Goal: Task Accomplishment & Management: Manage account settings

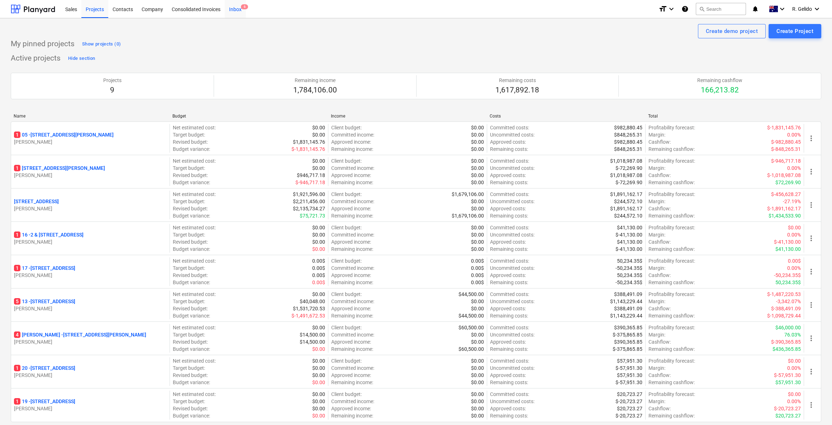
click at [237, 8] on div "Inbox 6" at bounding box center [235, 9] width 21 height 18
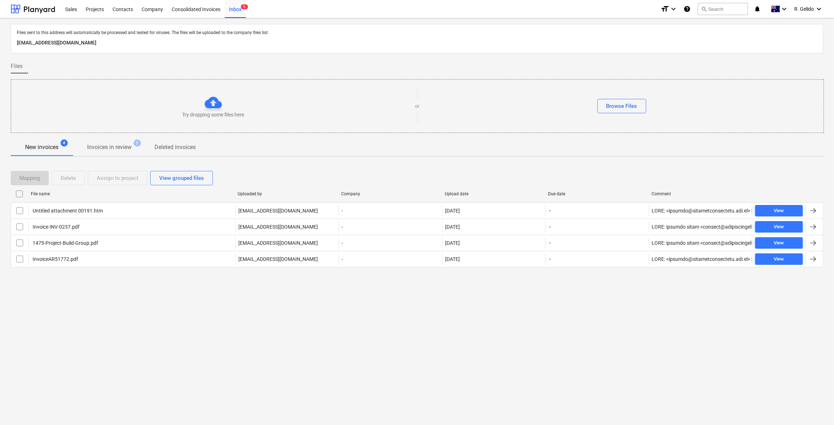
drag, startPoint x: 195, startPoint y: 347, endPoint x: 190, endPoint y: 334, distance: 14.2
click at [195, 347] on div "Files sent to this address will automatically be processed and tested for virus…" at bounding box center [417, 221] width 834 height 407
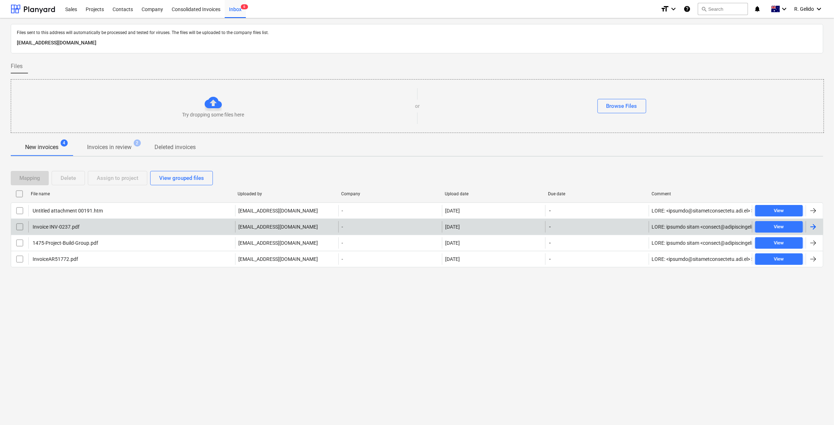
click at [81, 229] on div "Invoice INV-0237.pdf" at bounding box center [131, 226] width 207 height 11
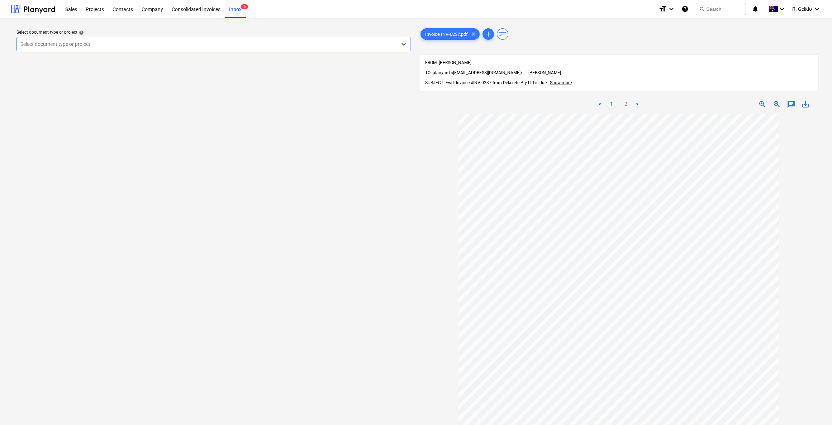
click at [146, 39] on div "Select document type or project" at bounding box center [207, 44] width 380 height 10
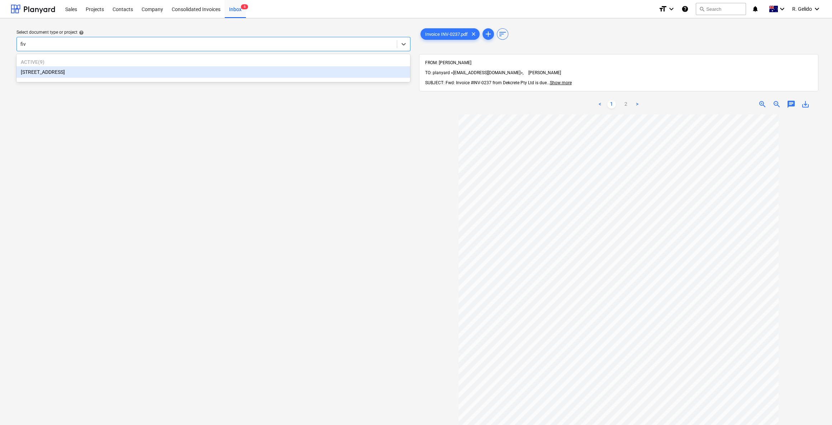
type input "five"
click at [149, 68] on div "[STREET_ADDRESS]" at bounding box center [213, 71] width 394 height 11
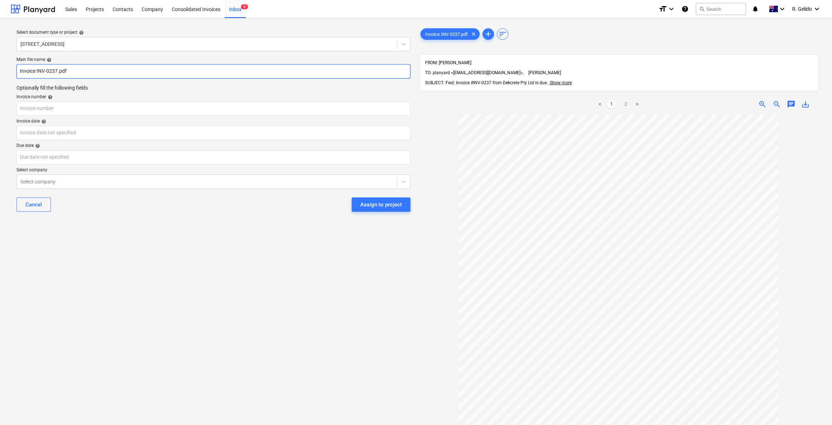
click at [16, 69] on input "Invoice INV-0237.pdf" at bounding box center [213, 71] width 394 height 14
type input "Dekcrete Invoice INV-0237.pdf"
click at [34, 108] on input "text" at bounding box center [213, 108] width 394 height 14
drag, startPoint x: 57, startPoint y: 70, endPoint x: 81, endPoint y: 66, distance: 24.1
click at [81, 66] on input "Dekcrete Invoice INV-0237.pdf" at bounding box center [213, 71] width 394 height 14
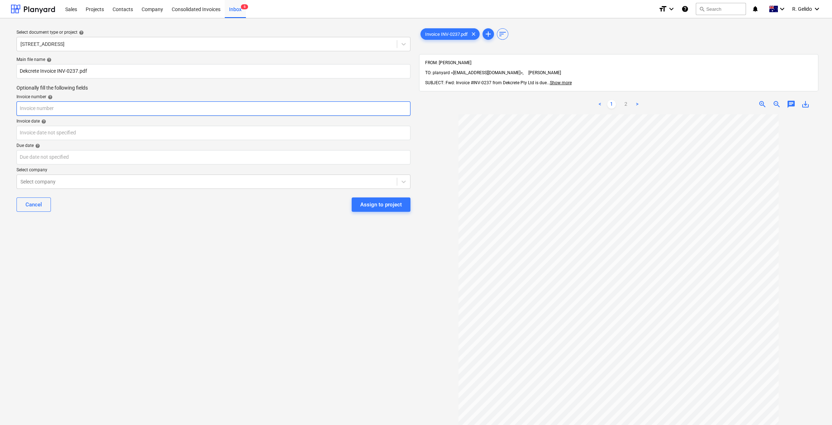
click at [43, 107] on input "text" at bounding box center [213, 108] width 394 height 14
paste input "INV-0237."
click at [20, 108] on input "INV-0237" at bounding box center [213, 108] width 394 height 14
type input "INV-0237"
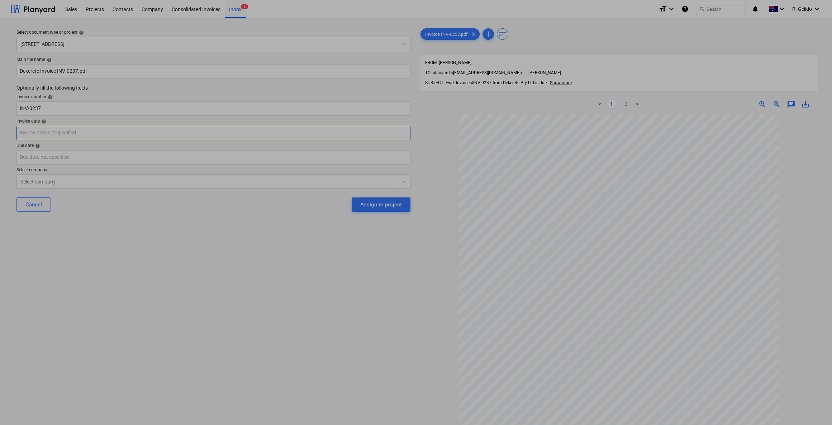
click at [36, 135] on body "Sales Projects Contacts Company Consolidated Invoices Inbox 6 format_size keybo…" at bounding box center [416, 212] width 832 height 425
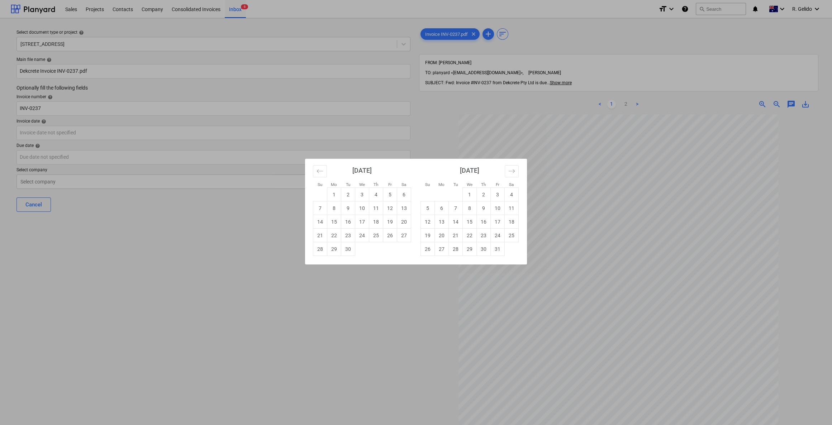
drag, startPoint x: 374, startPoint y: 217, endPoint x: 344, endPoint y: 211, distance: 30.5
click at [373, 217] on td "18" at bounding box center [376, 222] width 14 height 14
type input "18 Sep 2025"
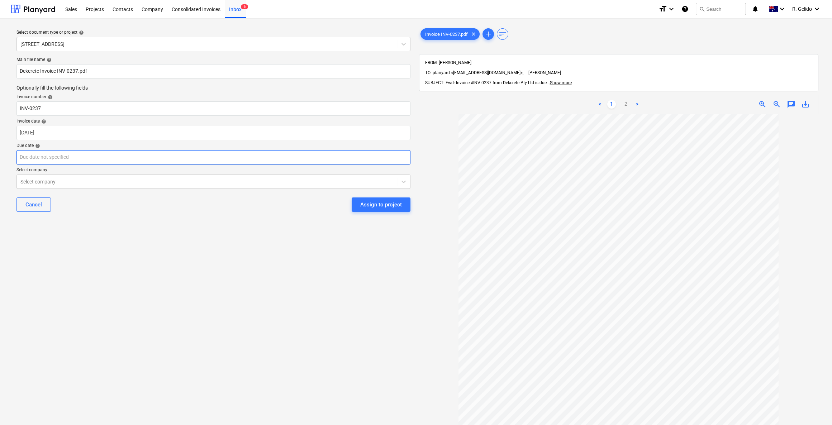
click at [85, 158] on body "Sales Projects Contacts Company Consolidated Invoices Inbox 6 format_size keybo…" at bounding box center [416, 212] width 832 height 425
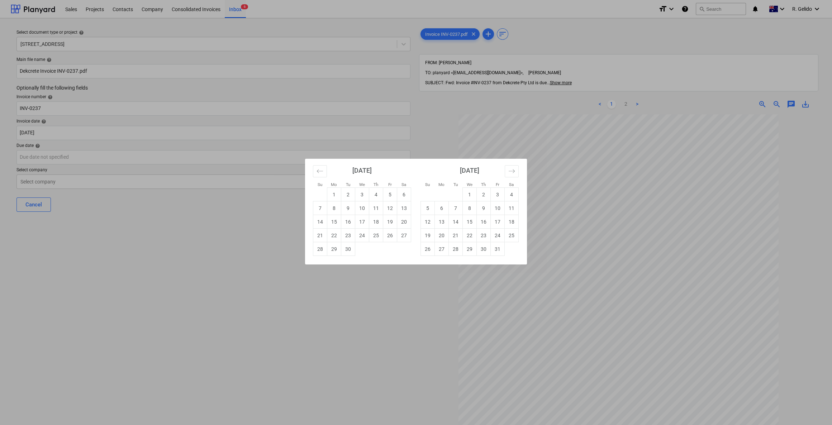
drag, startPoint x: 510, startPoint y: 219, endPoint x: 322, endPoint y: 212, distance: 187.3
click at [509, 219] on td "18" at bounding box center [512, 222] width 14 height 14
type input "18 Oct 2025"
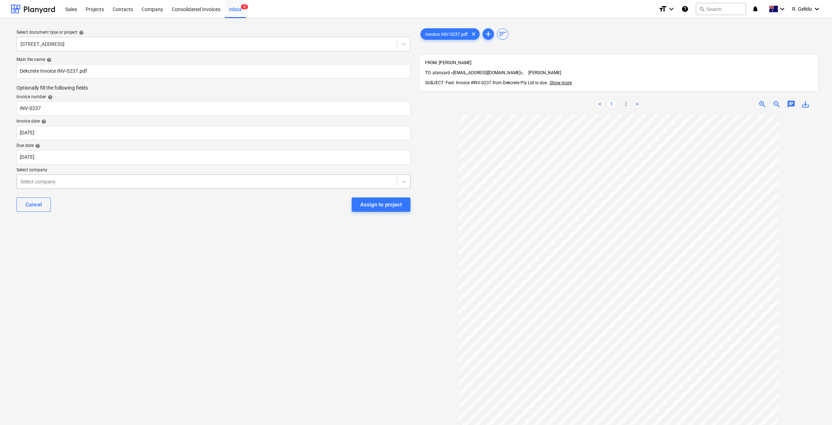
click at [95, 184] on div at bounding box center [206, 181] width 373 height 7
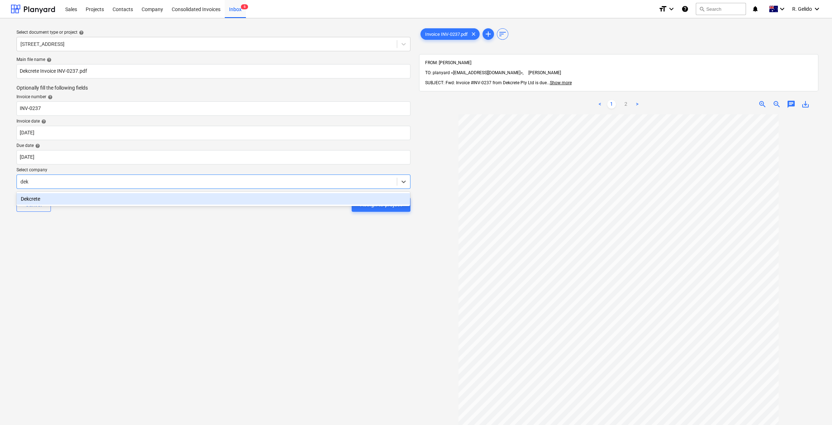
type input "dekc"
click at [110, 201] on div "Dekcrete" at bounding box center [213, 198] width 394 height 11
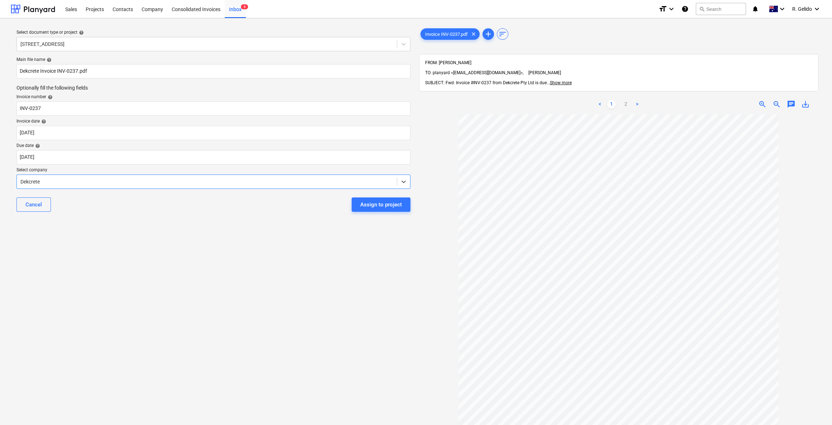
click at [199, 240] on div "Select document type or project help 38 Murralong Avenue Five Dock Main file na…" at bounding box center [214, 273] width 406 height 498
click at [367, 208] on div "Assign to project" at bounding box center [381, 204] width 42 height 9
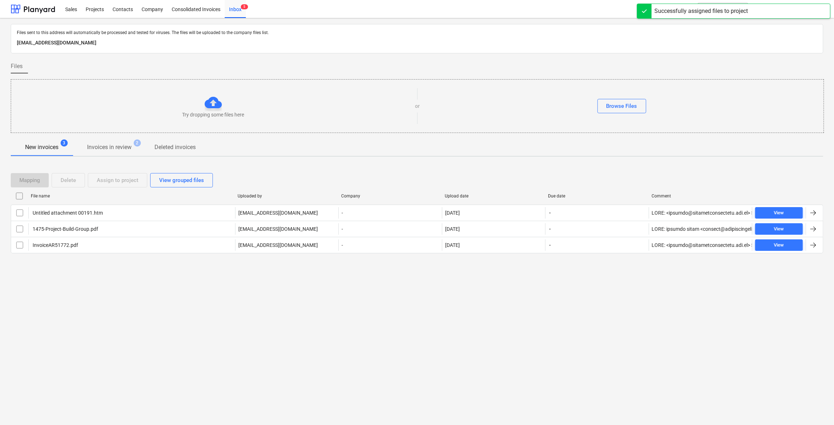
drag, startPoint x: 162, startPoint y: 306, endPoint x: 154, endPoint y: 287, distance: 20.5
click at [162, 306] on div "Files sent to this address will automatically be processed and tested for virus…" at bounding box center [417, 221] width 834 height 407
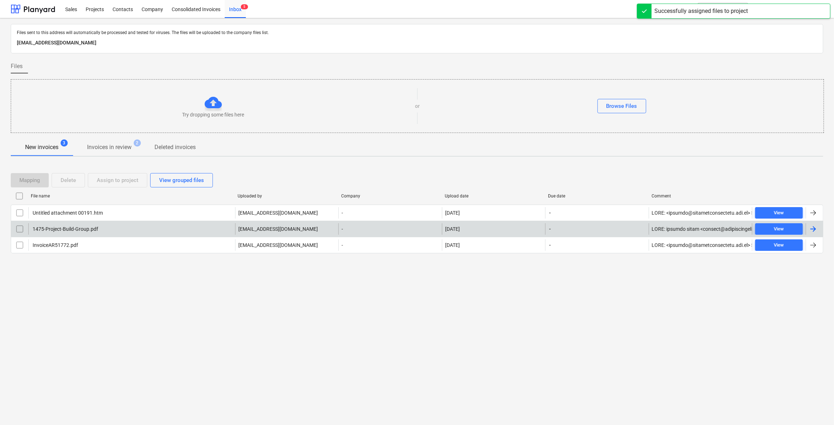
click at [126, 226] on div "1475-Project-Build-Group.pdf" at bounding box center [131, 228] width 207 height 11
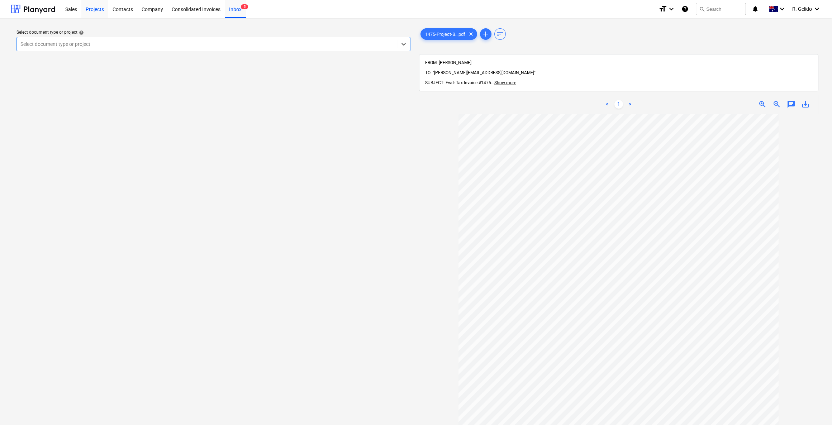
click at [98, 7] on div "Projects" at bounding box center [94, 9] width 27 height 18
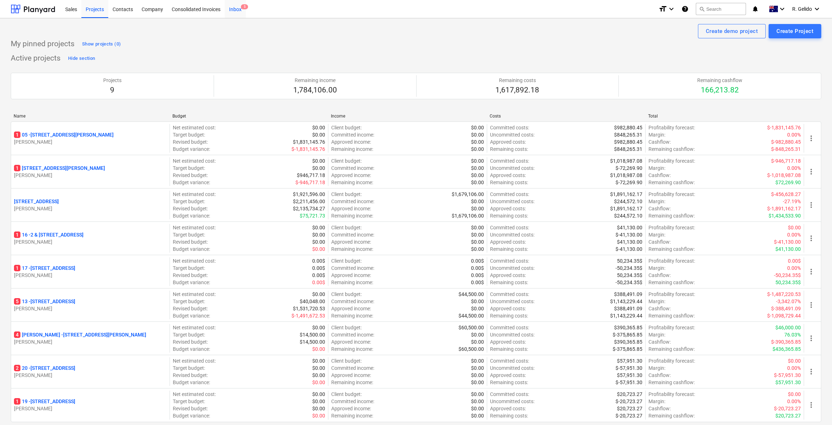
click at [244, 7] on span "5" at bounding box center [244, 6] width 7 height 5
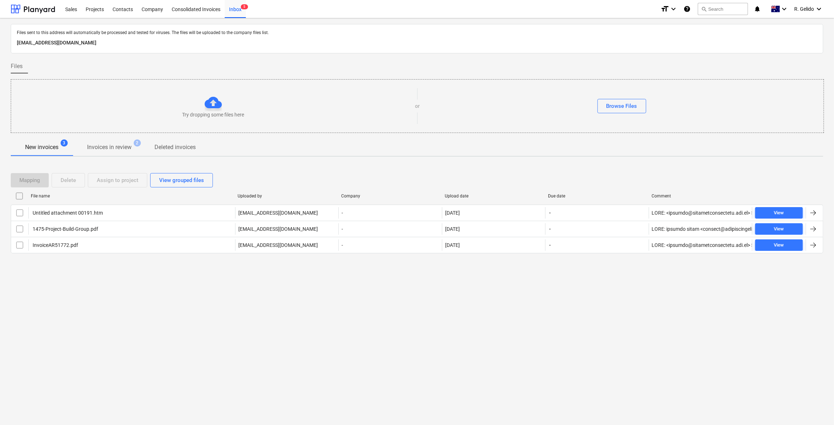
click at [98, 312] on div "Files sent to this address will automatically be processed and tested for virus…" at bounding box center [417, 221] width 834 height 407
click at [233, 14] on div "Inbox 5" at bounding box center [235, 9] width 21 height 18
click at [214, 11] on div "Consolidated Invoices" at bounding box center [195, 9] width 57 height 18
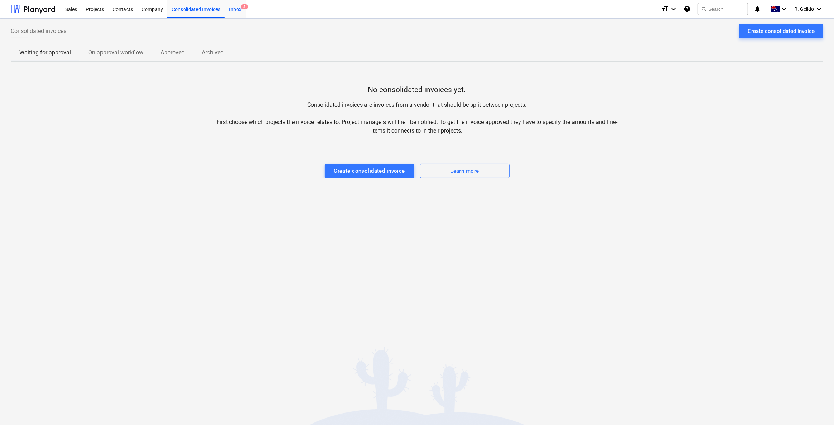
click at [233, 9] on div "Inbox 5" at bounding box center [235, 9] width 21 height 18
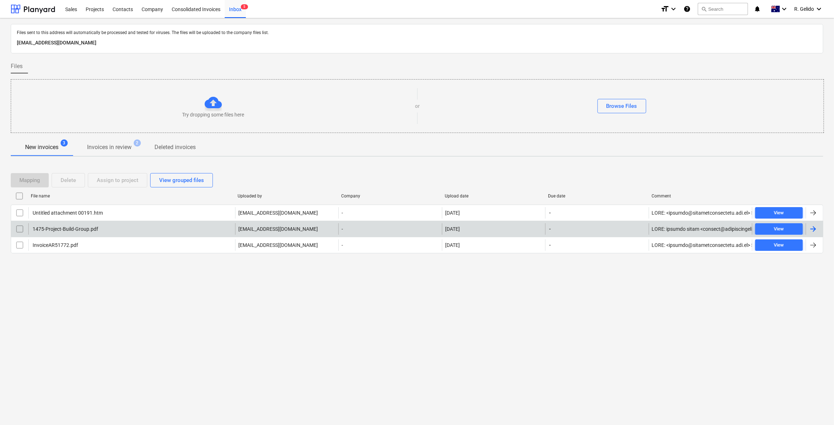
click at [171, 227] on div "1475-Project-Build-Group.pdf" at bounding box center [131, 228] width 207 height 11
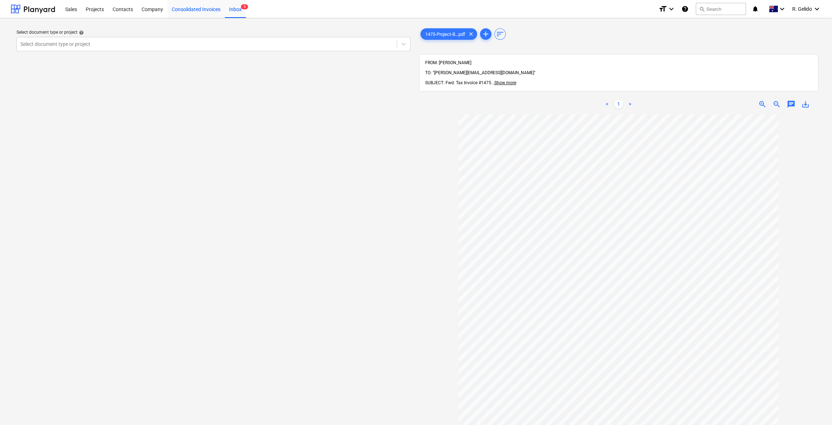
click at [195, 7] on div "Consolidated Invoices" at bounding box center [195, 9] width 57 height 18
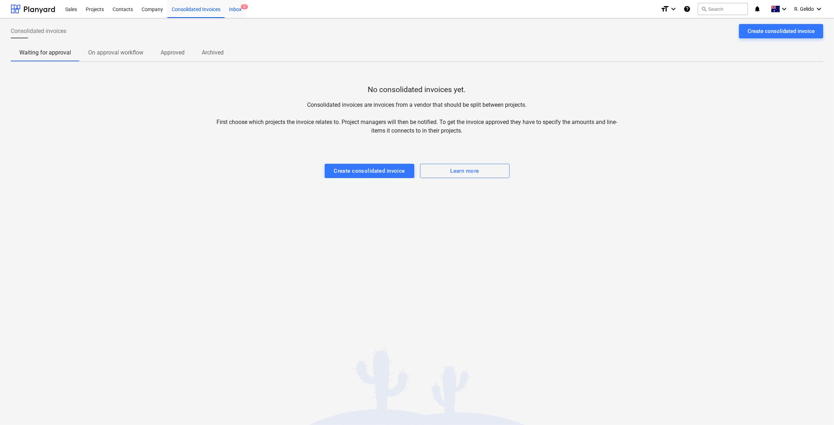
click at [237, 10] on div "Inbox 5" at bounding box center [235, 9] width 21 height 18
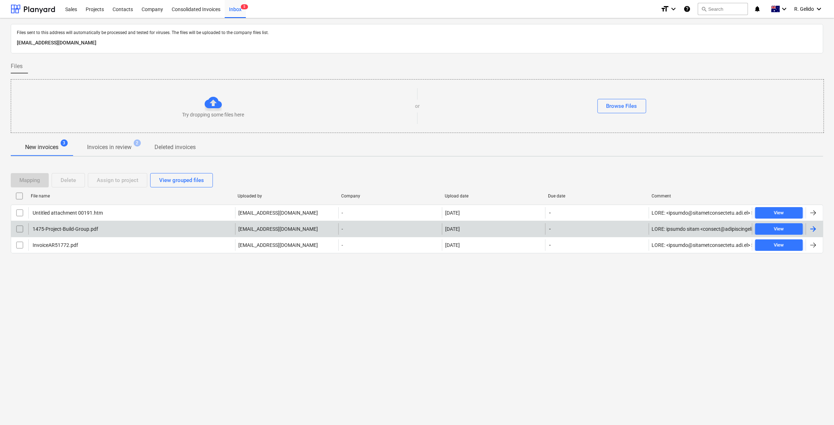
click at [143, 228] on div "1475-Project-Build-Group.pdf" at bounding box center [131, 228] width 207 height 11
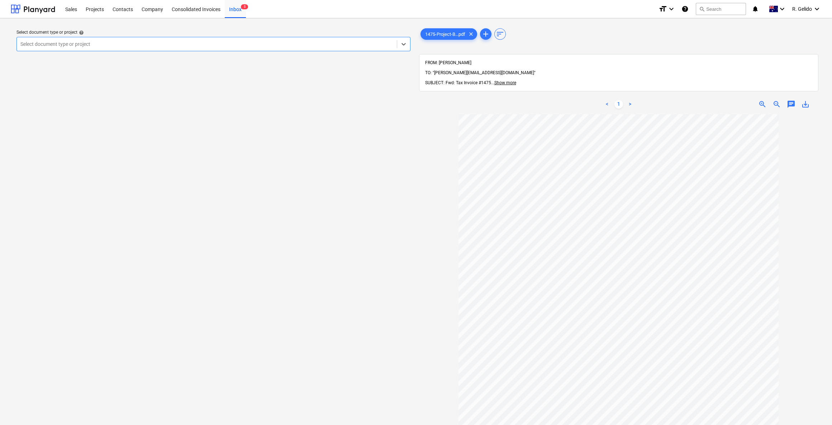
click at [317, 46] on div at bounding box center [206, 44] width 373 height 7
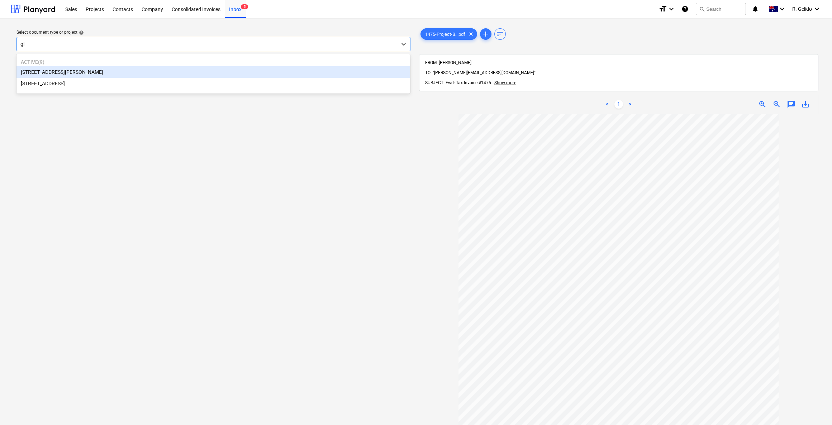
type input "gla"
click at [158, 75] on div "[STREET_ADDRESS][PERSON_NAME]" at bounding box center [213, 71] width 394 height 11
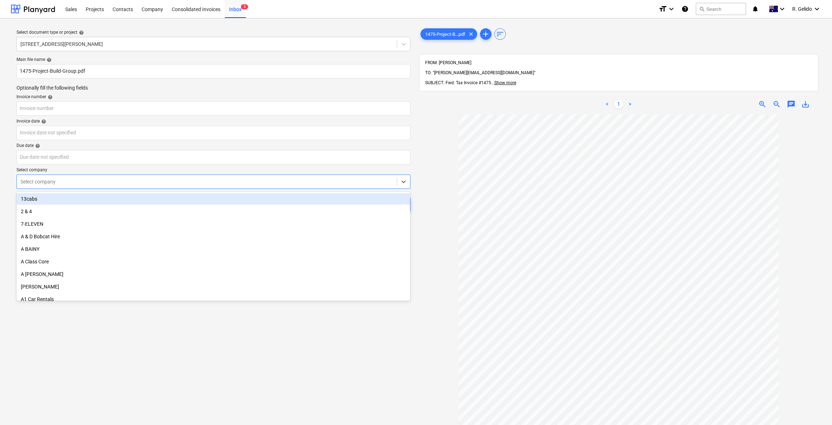
click at [167, 188] on div "Select company" at bounding box center [213, 182] width 394 height 14
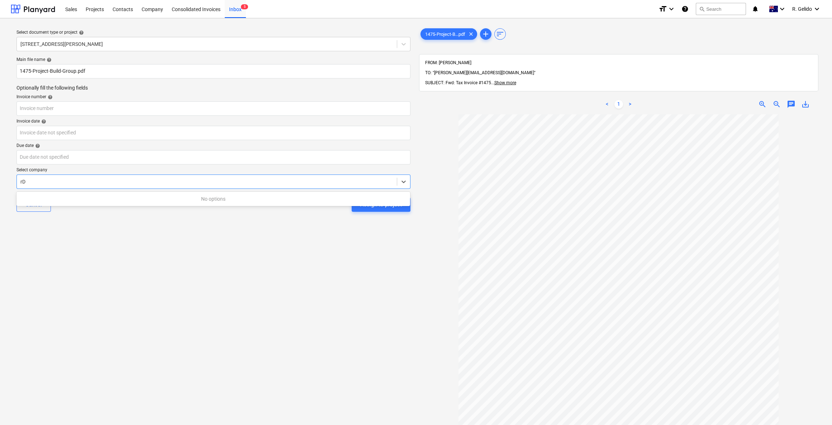
type input "r"
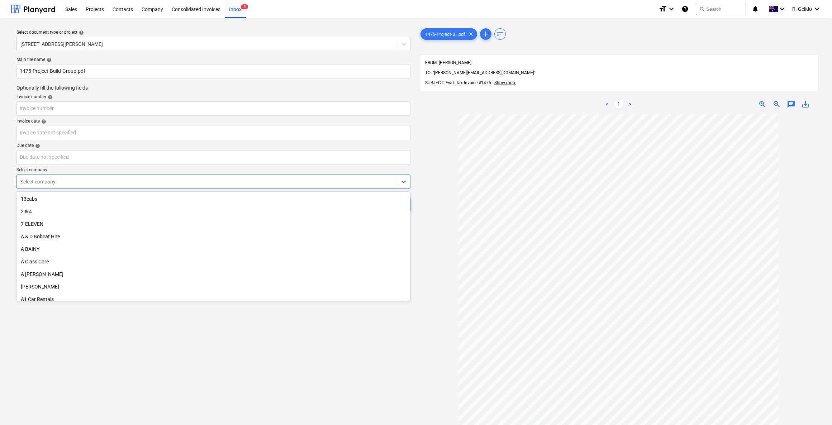
click at [388, 350] on div "Select document type or project help 8 Chapman Street, Gladesville Main file na…" at bounding box center [214, 273] width 406 height 498
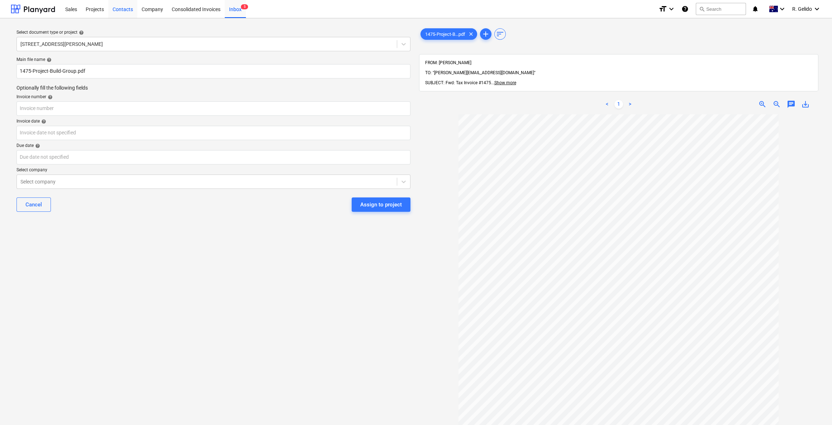
drag, startPoint x: 122, startPoint y: 11, endPoint x: 111, endPoint y: 13, distance: 11.2
click at [122, 11] on div "Contacts" at bounding box center [122, 9] width 29 height 18
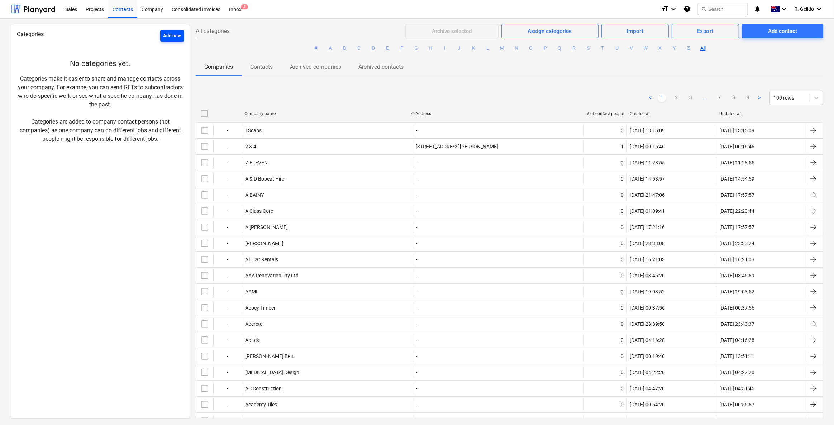
click at [165, 33] on div "Add new" at bounding box center [172, 36] width 18 height 8
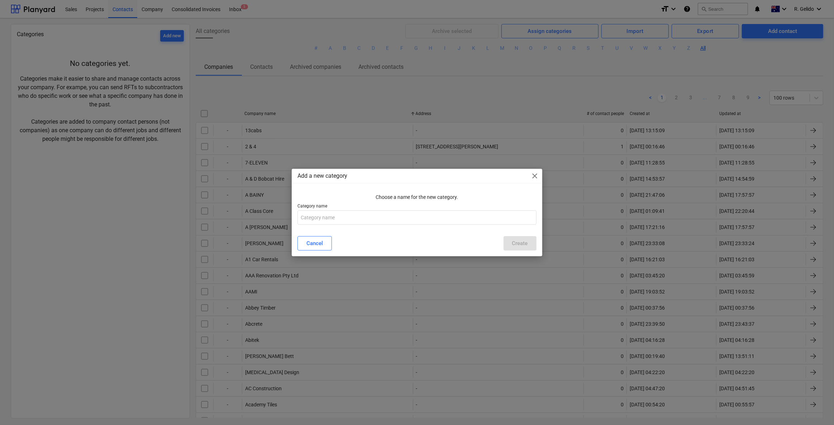
click at [534, 175] on span "close" at bounding box center [535, 176] width 9 height 9
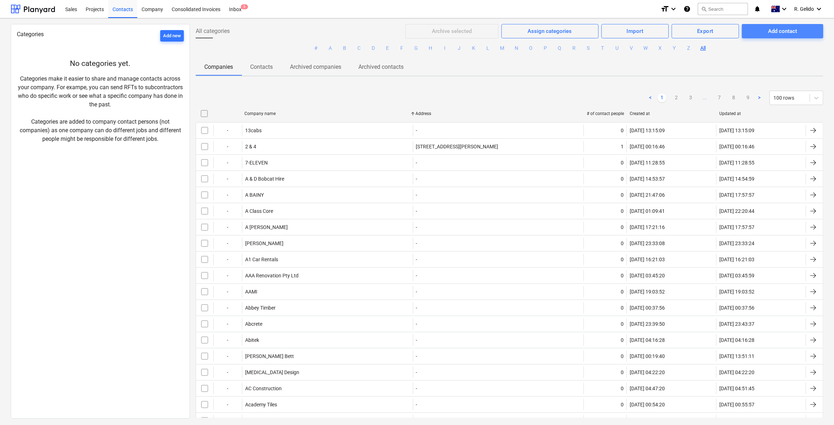
click at [780, 34] on div "Add contact" at bounding box center [782, 31] width 29 height 9
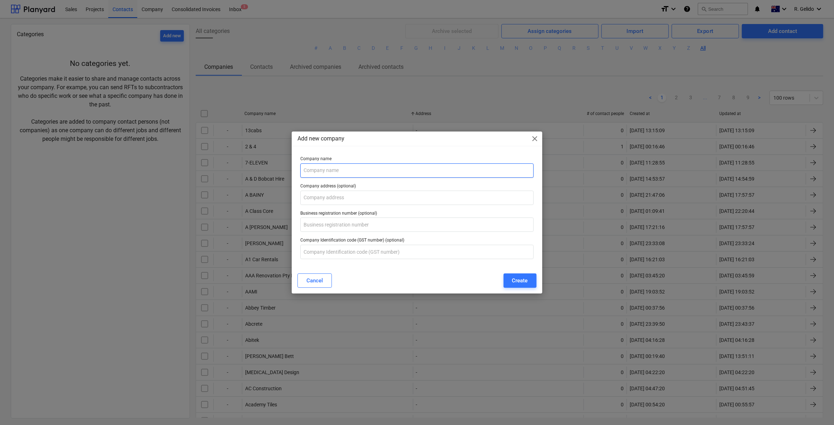
click at [327, 168] on input "text" at bounding box center [416, 171] width 233 height 14
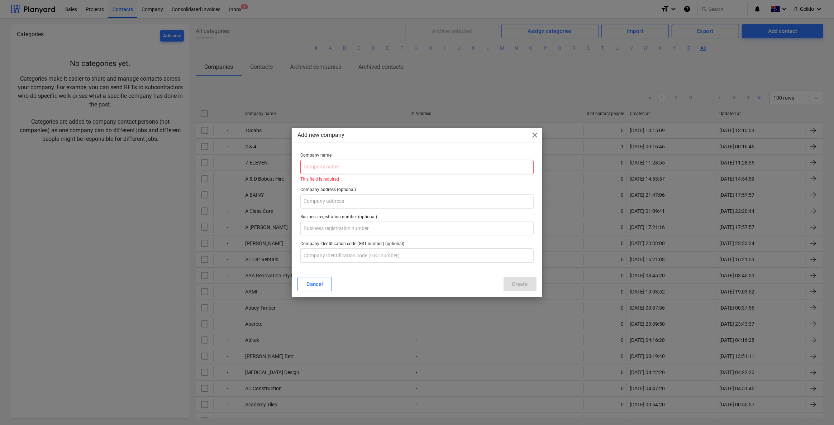
click at [330, 171] on input "text" at bounding box center [416, 167] width 233 height 14
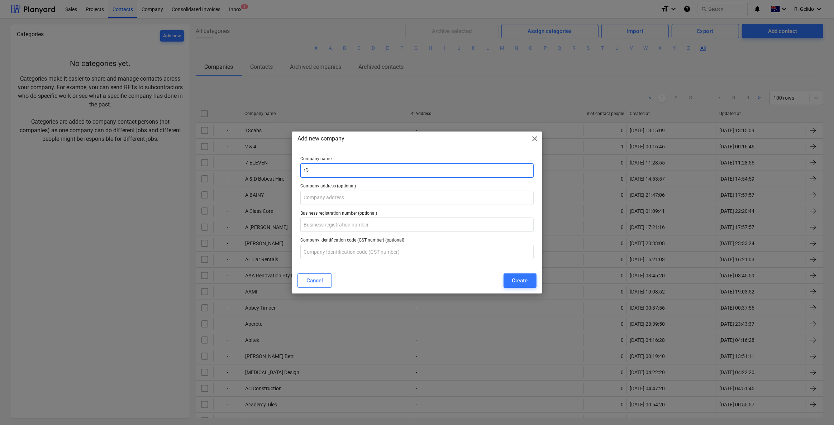
type input "r"
type input "Rdd Services"
click at [522, 279] on div "Create" at bounding box center [520, 280] width 16 height 9
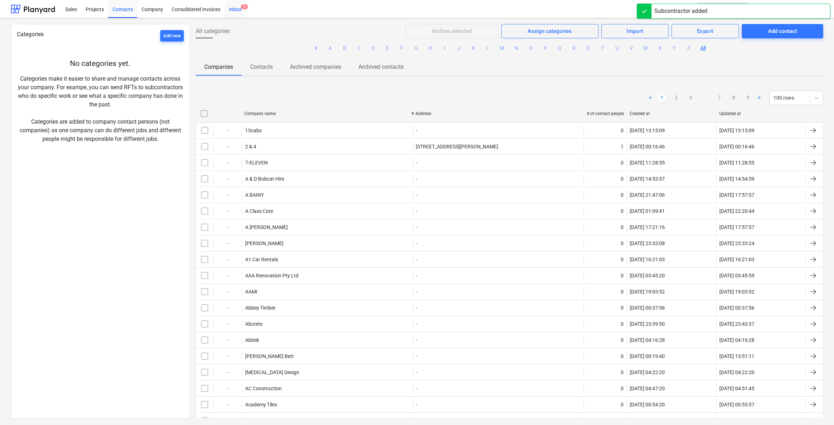
click at [243, 6] on span "5" at bounding box center [244, 6] width 7 height 5
click at [235, 14] on div "Inbox 5" at bounding box center [235, 9] width 21 height 18
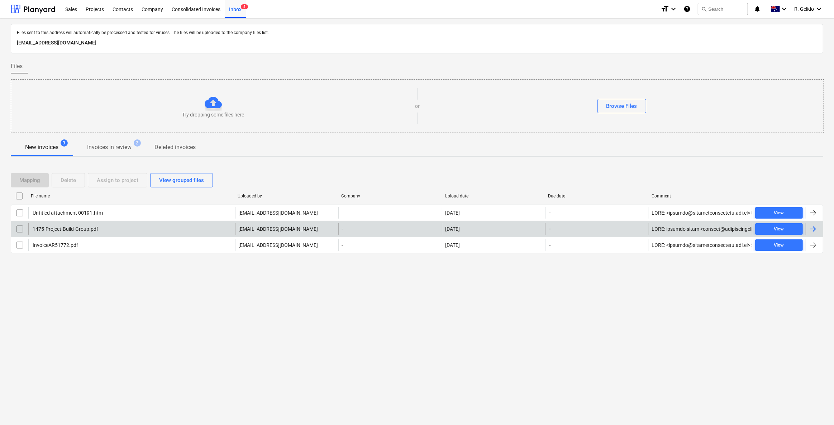
click at [110, 227] on div "1475-Project-Build-Group.pdf" at bounding box center [131, 228] width 207 height 11
click at [77, 231] on div "1475-Project-Build-Group.pdf" at bounding box center [65, 229] width 67 height 6
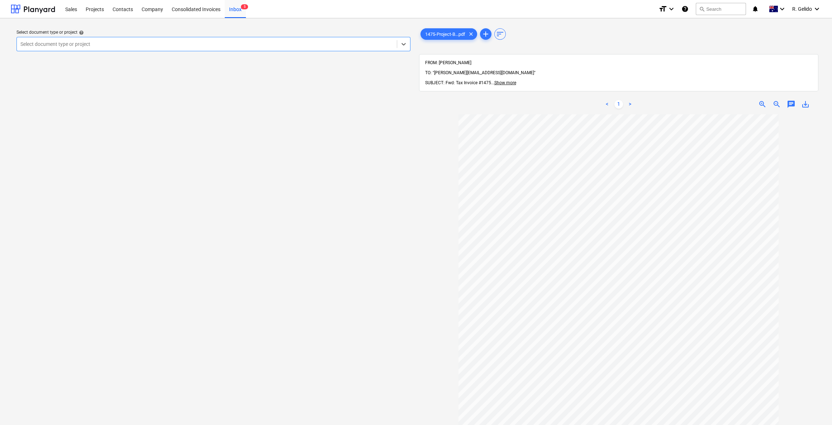
click at [221, 49] on div "Select document type or project" at bounding box center [207, 44] width 380 height 10
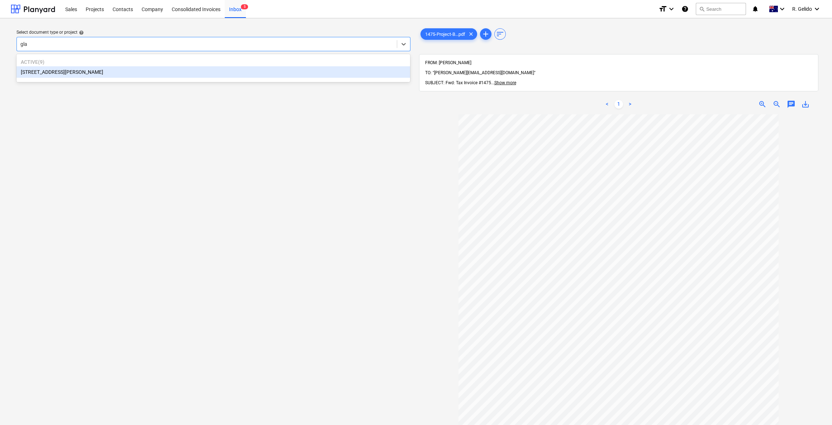
type input "glad"
click at [75, 76] on div "[STREET_ADDRESS][PERSON_NAME]" at bounding box center [213, 71] width 394 height 11
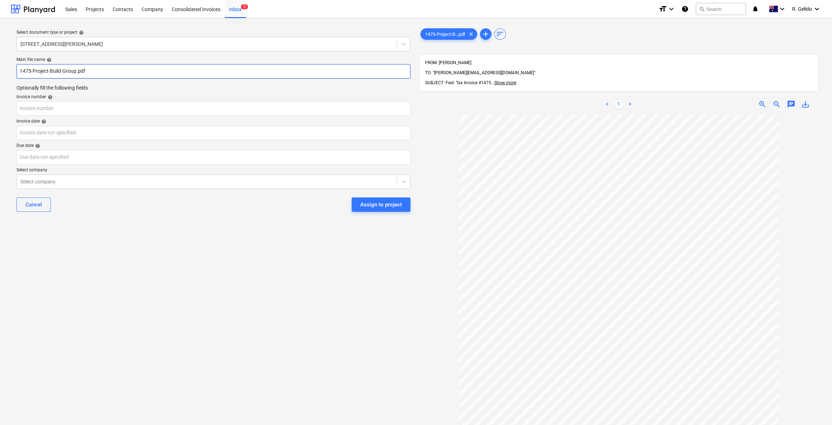
drag, startPoint x: 75, startPoint y: 69, endPoint x: 22, endPoint y: 67, distance: 53.1
click at [21, 66] on input "1475-Project-Build-Group.pdf" at bounding box center [213, 71] width 394 height 14
type input "Rdd Services Inv 1475.pdf"
click at [56, 106] on input "text" at bounding box center [213, 108] width 394 height 14
click at [64, 68] on input "Rdd Services Inv 1475.pdf" at bounding box center [213, 71] width 394 height 14
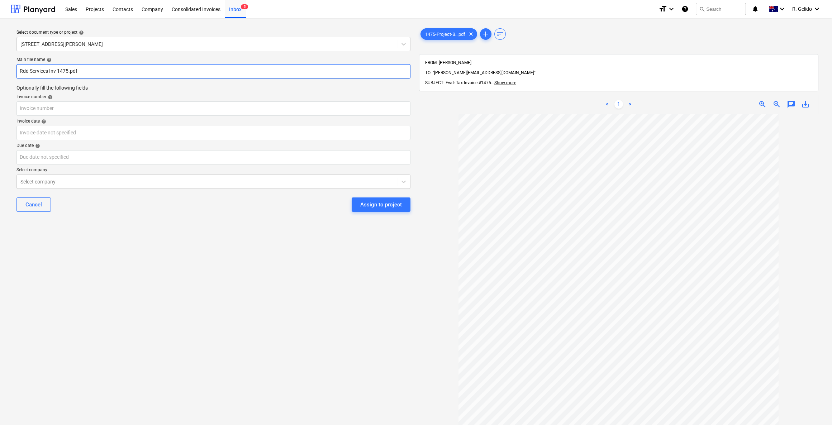
click at [64, 68] on input "Rdd Services Inv 1475.pdf" at bounding box center [213, 71] width 394 height 14
click at [49, 111] on input "text" at bounding box center [213, 108] width 394 height 14
paste input "1475"
type input "1475"
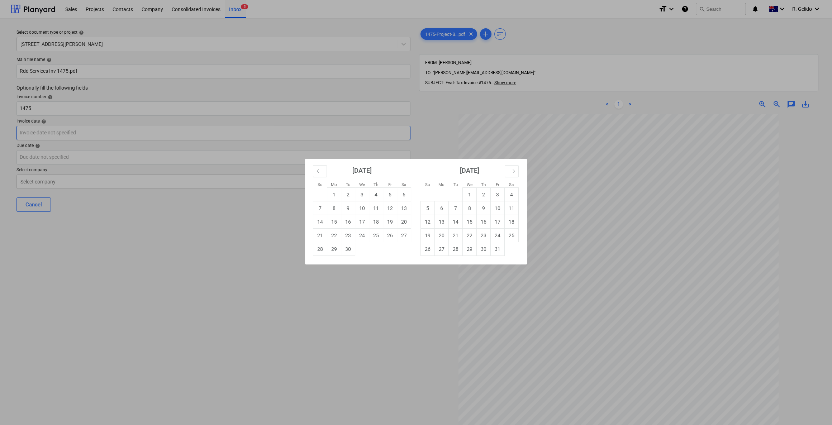
click at [62, 137] on body "Sales Projects Contacts Company Consolidated Invoices Inbox 5 format_size keybo…" at bounding box center [416, 212] width 832 height 425
click at [349, 235] on td "23" at bounding box center [348, 236] width 14 height 14
type input "23 Sep 2025"
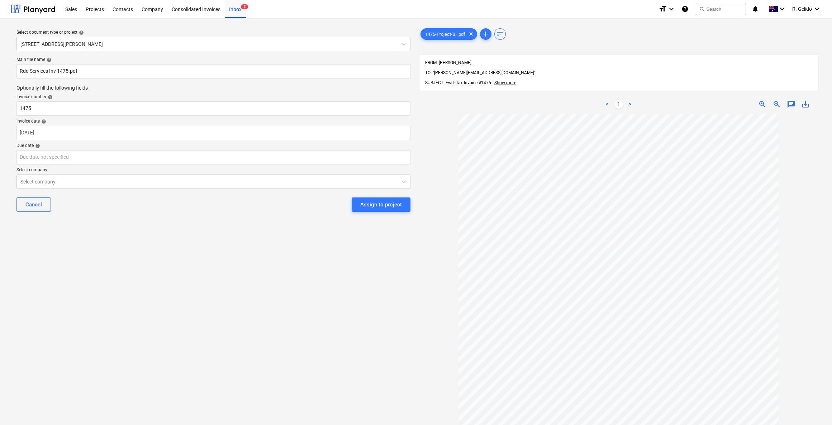
click at [212, 287] on div "Select document type or project help 8 Chapman Street, Gladesville Main file na…" at bounding box center [214, 273] width 406 height 498
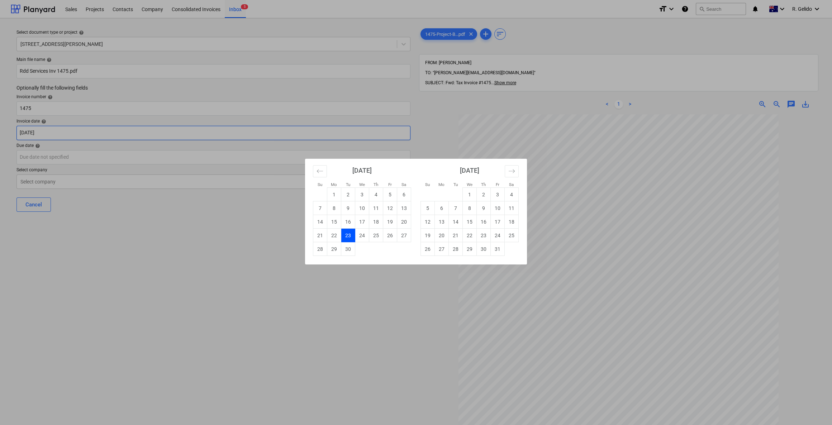
click at [45, 131] on body "Sales Projects Contacts Company Consolidated Invoices Inbox 5 format_size keybo…" at bounding box center [416, 212] width 832 height 425
click at [89, 149] on div "Su Mo Tu We Th Fr Sa Su Mo Tu We Th Fr Sa August 2025 1 2 3 4 5 6 7 8 9 10 11 1…" at bounding box center [416, 212] width 832 height 425
click at [55, 156] on body "Sales Projects Contacts Company Consolidated Invoices Inbox 5 format_size keybo…" at bounding box center [416, 212] width 832 height 425
click at [347, 230] on td "23" at bounding box center [348, 236] width 14 height 14
type input "23 Sep 2025"
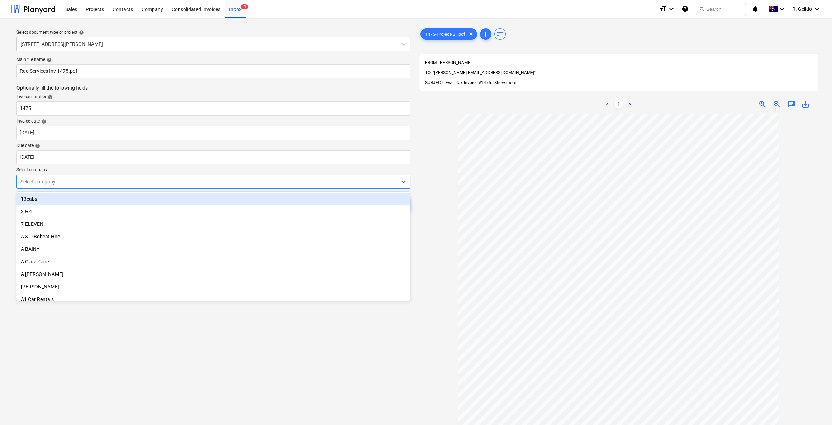
click at [128, 175] on div "Select company" at bounding box center [213, 182] width 394 height 14
type input "rdd"
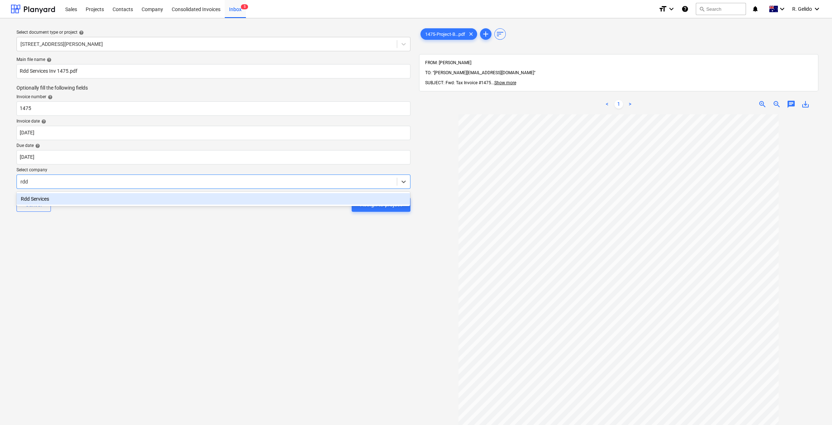
click at [96, 197] on div "Rdd Services" at bounding box center [213, 198] width 394 height 11
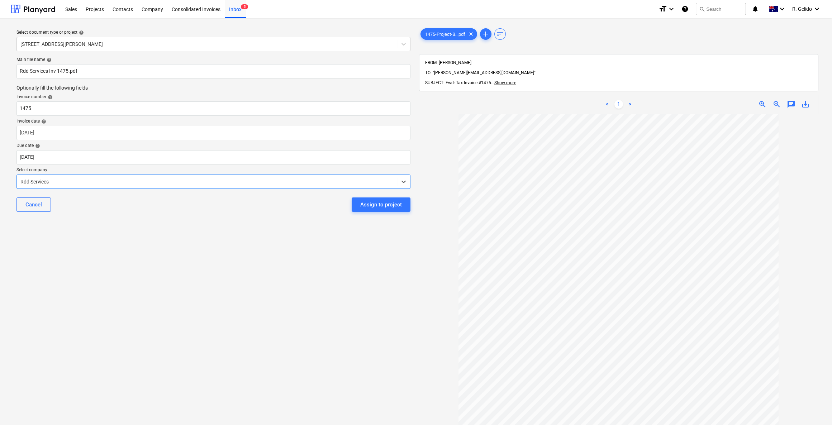
click at [176, 232] on div "Select document type or project help 8 Chapman Street, Gladesville Main file na…" at bounding box center [214, 273] width 406 height 498
click at [323, 292] on div "Select document type or project help 8 Chapman Street, Gladesville Main file na…" at bounding box center [214, 273] width 406 height 498
click at [380, 203] on div "Assign to project" at bounding box center [381, 204] width 42 height 9
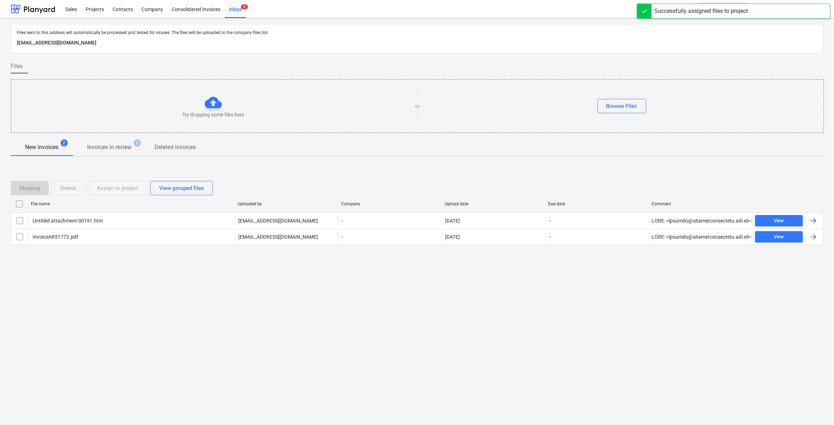
click at [168, 299] on div "Files sent to this address will automatically be processed and tested for virus…" at bounding box center [417, 221] width 834 height 407
drag, startPoint x: 197, startPoint y: 8, endPoint x: 201, endPoint y: 8, distance: 4.0
click at [197, 8] on div "Consolidated Invoices" at bounding box center [195, 9] width 57 height 18
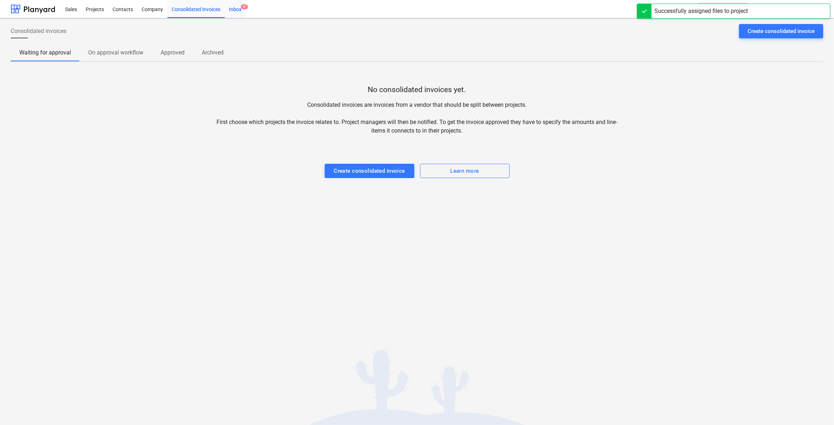
click at [244, 9] on span "4" at bounding box center [244, 6] width 7 height 5
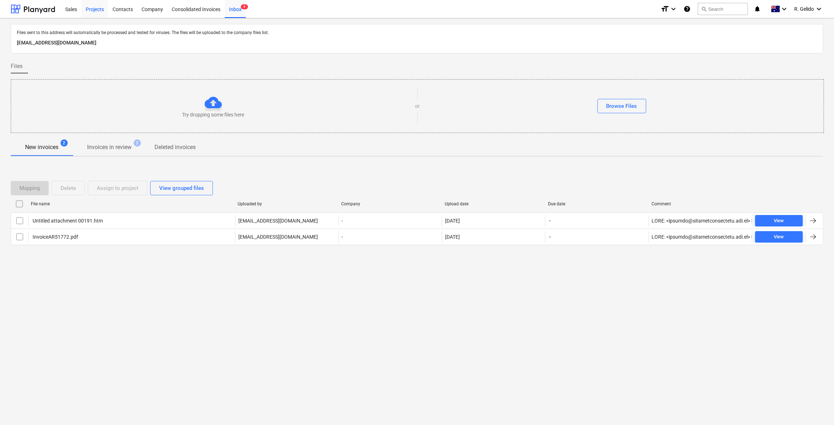
click at [96, 11] on div "Projects" at bounding box center [94, 9] width 27 height 18
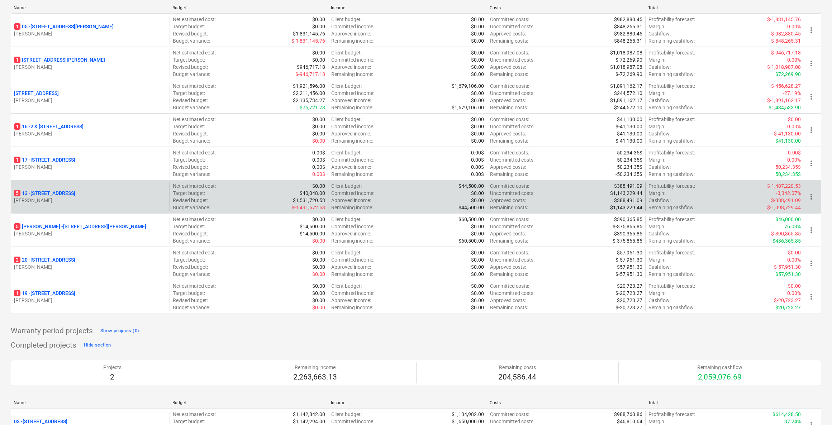
scroll to position [54, 0]
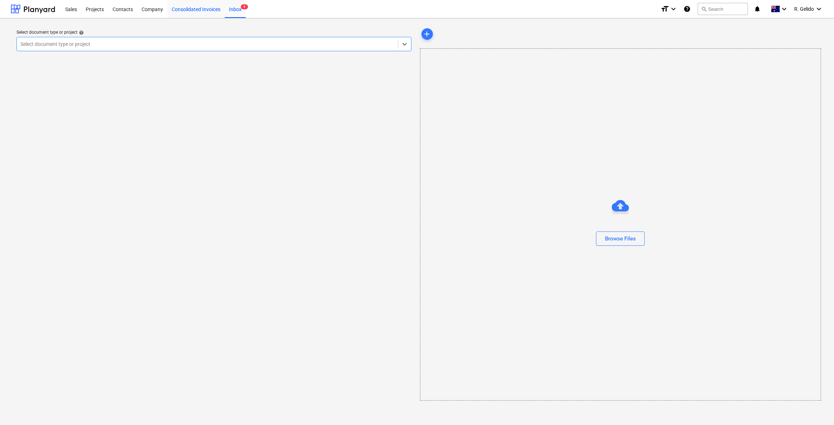
click at [223, 7] on div "Consolidated Invoices" at bounding box center [195, 9] width 57 height 18
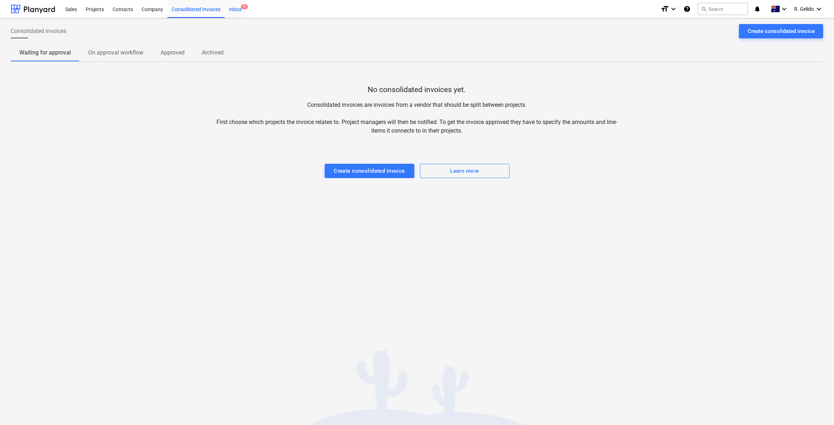
click at [236, 10] on div "Inbox 4" at bounding box center [235, 9] width 21 height 18
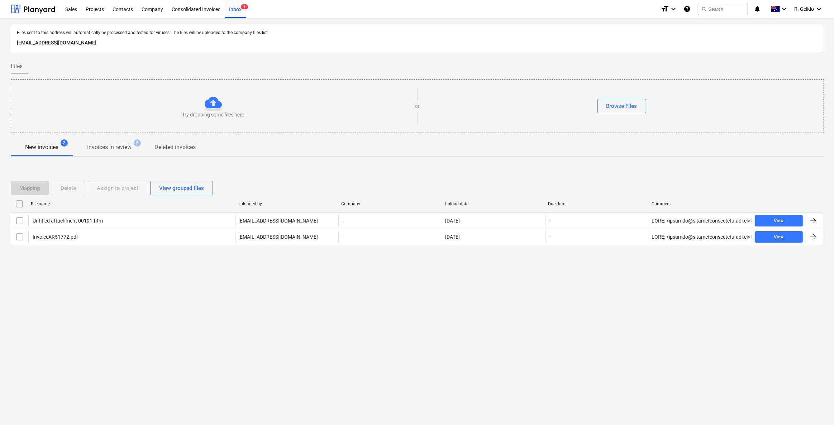
click at [265, 303] on div "Files sent to this address will automatically be processed and tested for virus…" at bounding box center [417, 221] width 834 height 407
drag, startPoint x: 160, startPoint y: 327, endPoint x: 177, endPoint y: 291, distance: 39.9
click at [160, 328] on div "Files sent to this address will automatically be processed and tested for virus…" at bounding box center [417, 221] width 834 height 407
click at [101, 10] on div "Projects" at bounding box center [94, 9] width 27 height 18
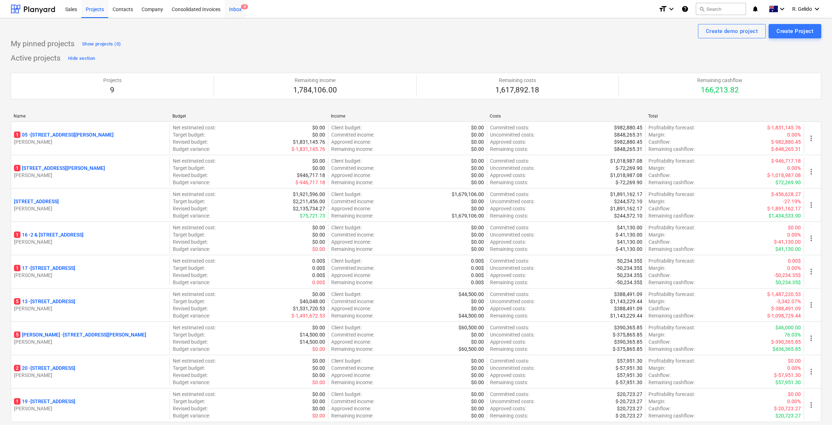
click at [240, 5] on div "Inbox 4" at bounding box center [235, 9] width 21 height 18
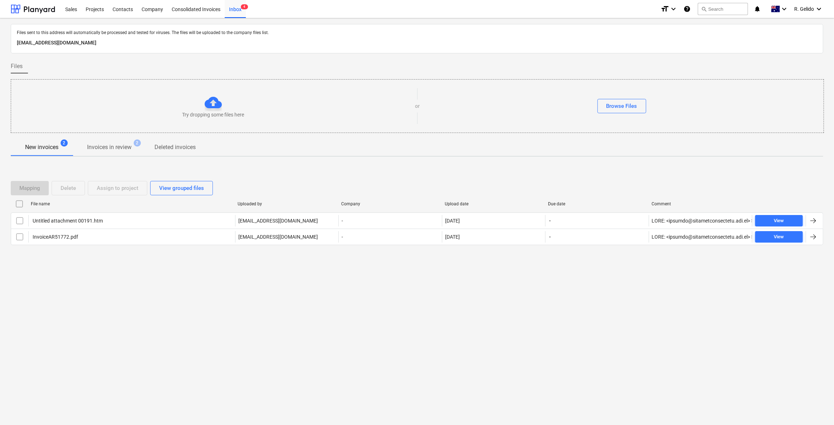
click at [245, 327] on div "Files sent to this address will automatically be processed and tested for virus…" at bounding box center [417, 221] width 834 height 407
click at [86, 8] on div "Projects" at bounding box center [94, 9] width 27 height 18
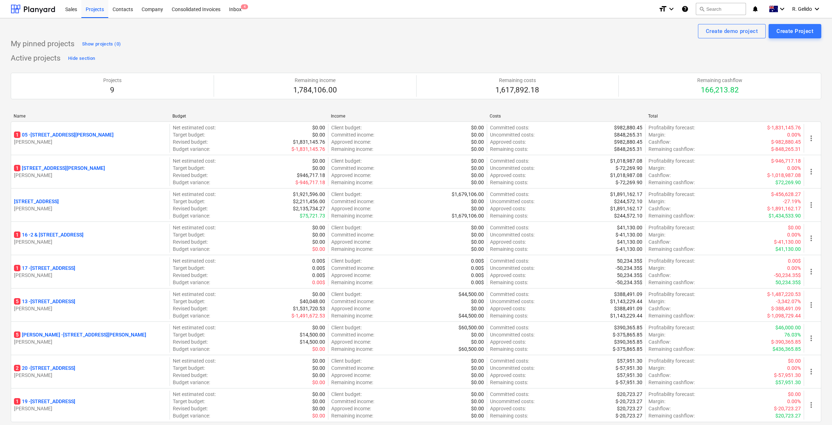
click at [392, 32] on div "Create demo project Create Project" at bounding box center [416, 31] width 811 height 14
click at [237, 10] on div "Inbox 4" at bounding box center [235, 9] width 21 height 18
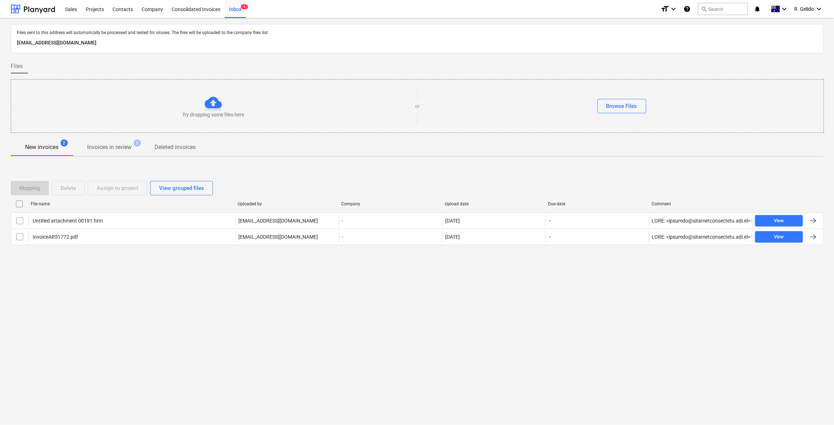
click at [198, 313] on div "Files sent to this address will automatically be processed and tested for virus…" at bounding box center [417, 221] width 834 height 407
click at [107, 11] on div "Projects" at bounding box center [94, 9] width 27 height 18
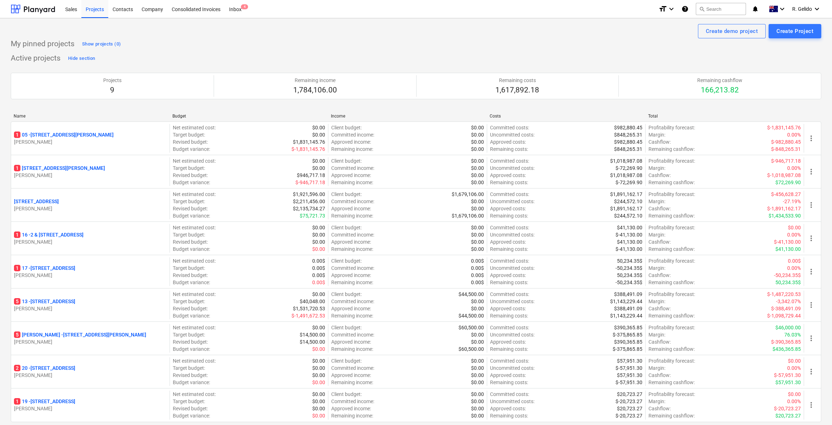
click at [273, 51] on div "My pinned projects Show projects (0) Active projects Hide section Projects 9 Re…" at bounding box center [416, 372] width 811 height 668
click at [243, 11] on div "Inbox 4" at bounding box center [235, 9] width 21 height 18
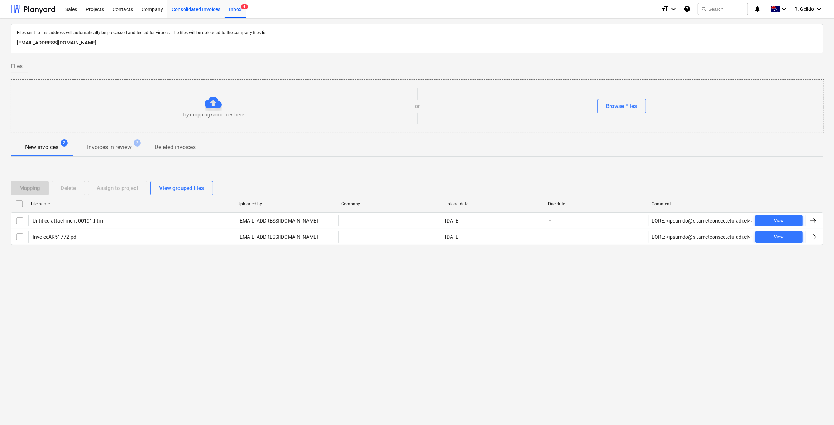
click at [204, 4] on div "Consolidated Invoices" at bounding box center [195, 9] width 57 height 18
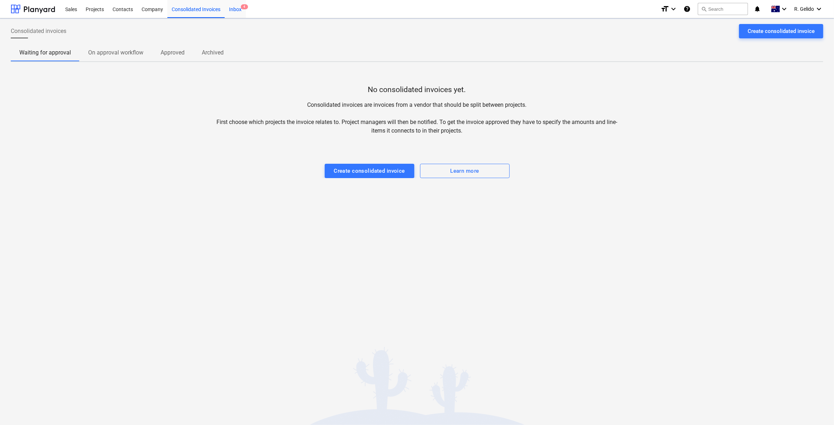
click at [241, 8] on span "4" at bounding box center [244, 6] width 7 height 5
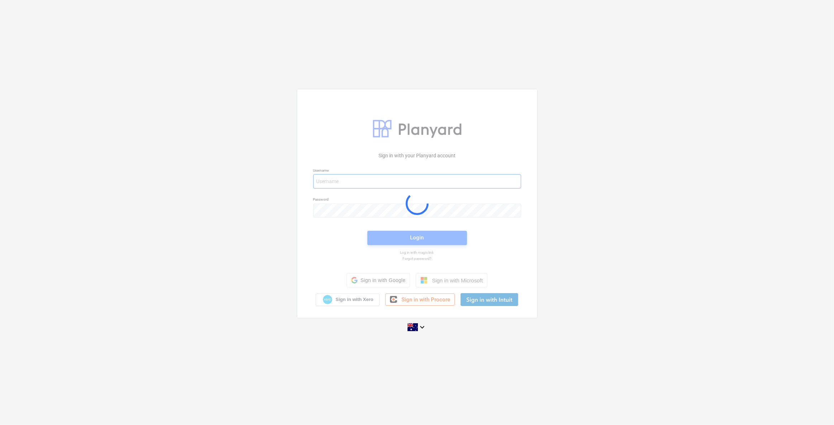
type input "[EMAIL_ADDRESS][DOMAIN_NAME]"
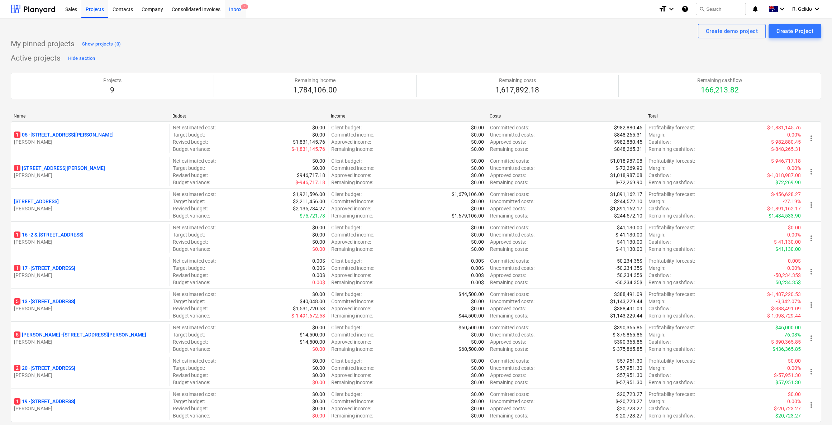
click at [236, 14] on div "Inbox 4" at bounding box center [235, 9] width 21 height 18
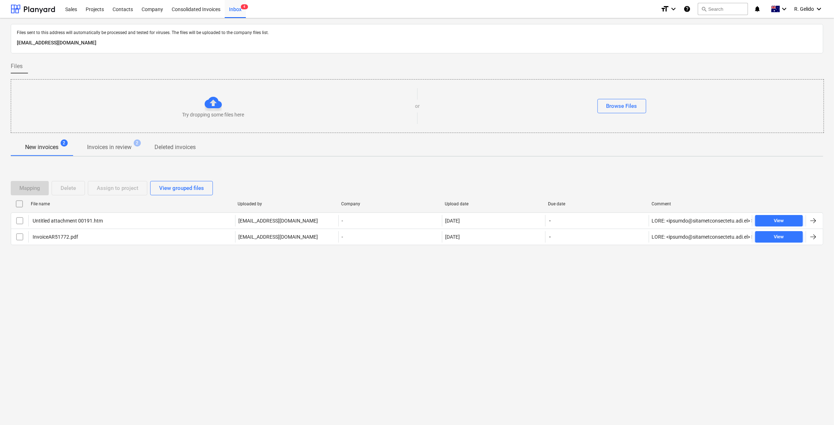
click at [170, 333] on div "Files sent to this address will automatically be processed and tested for virus…" at bounding box center [417, 221] width 834 height 407
click at [176, 326] on div "Files sent to this address will automatically be processed and tested for virus…" at bounding box center [417, 221] width 834 height 407
